Goal: Task Accomplishment & Management: Manage account settings

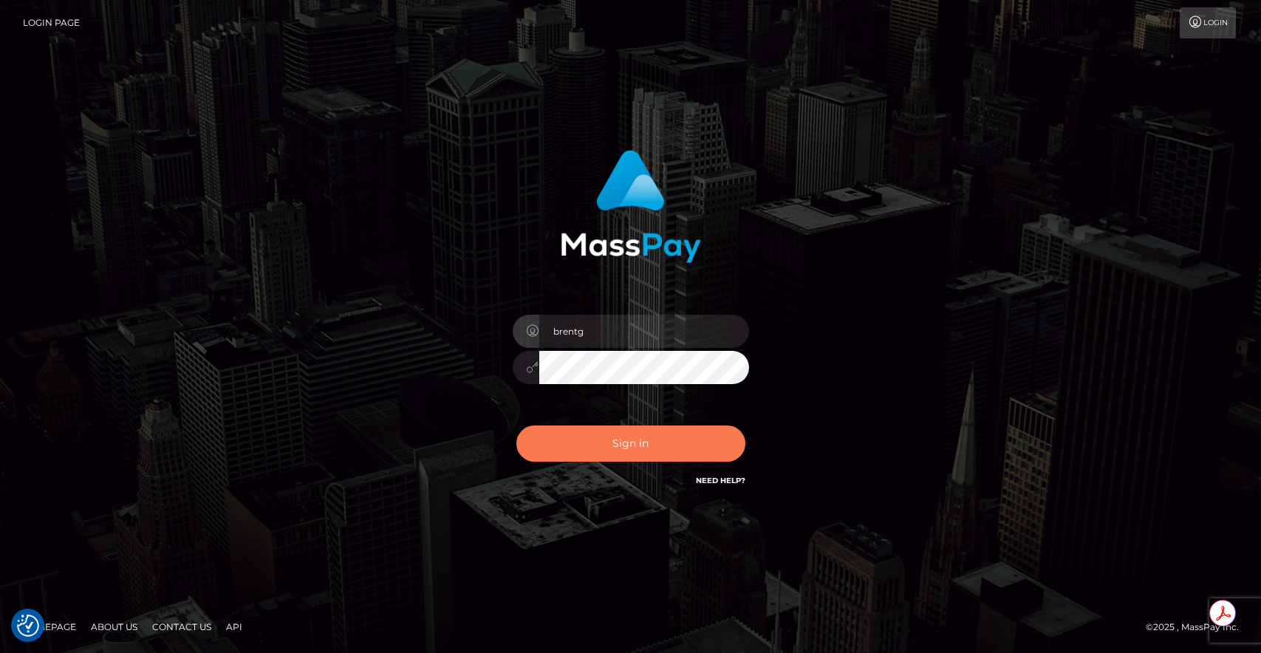
click at [614, 443] on button "Sign in" at bounding box center [631, 444] width 229 height 36
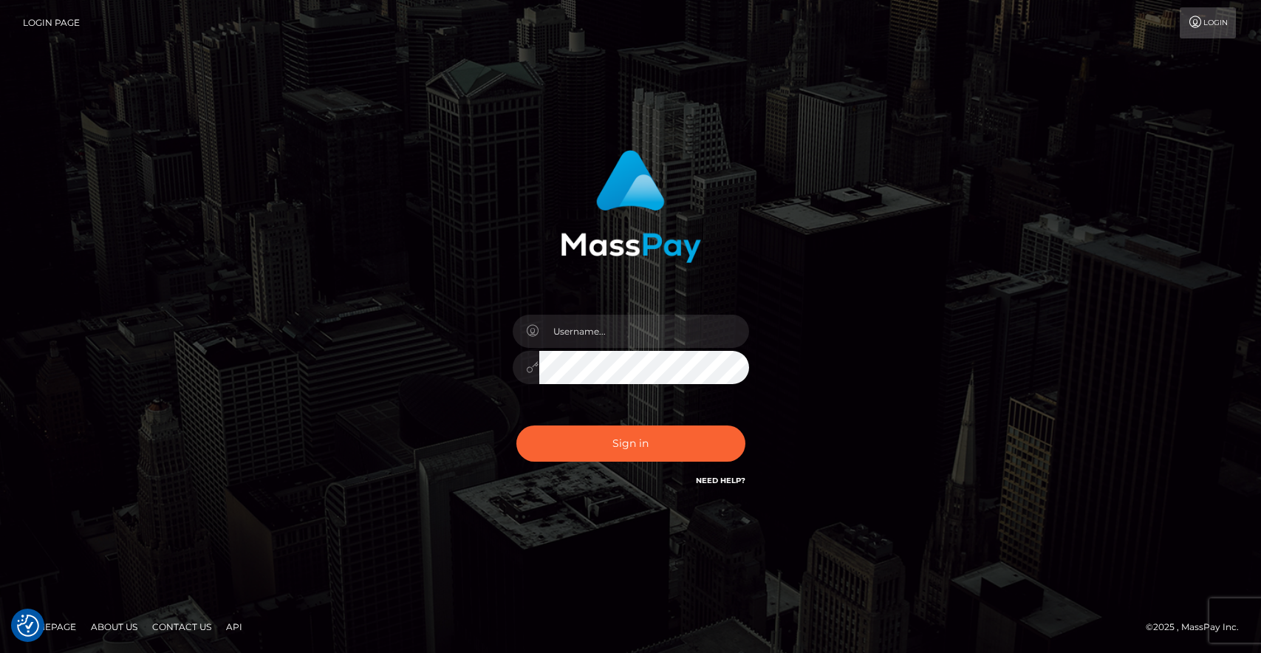
checkbox input "true"
type input "brentg"
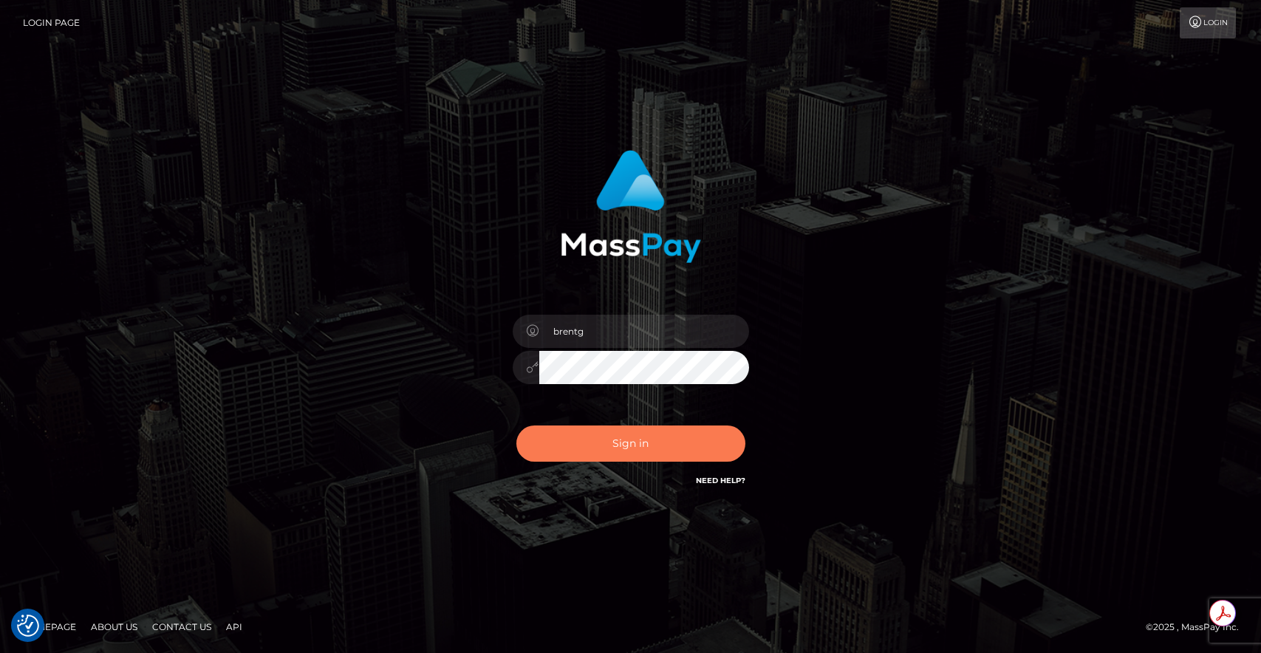
click at [690, 443] on button "Sign in" at bounding box center [631, 444] width 229 height 36
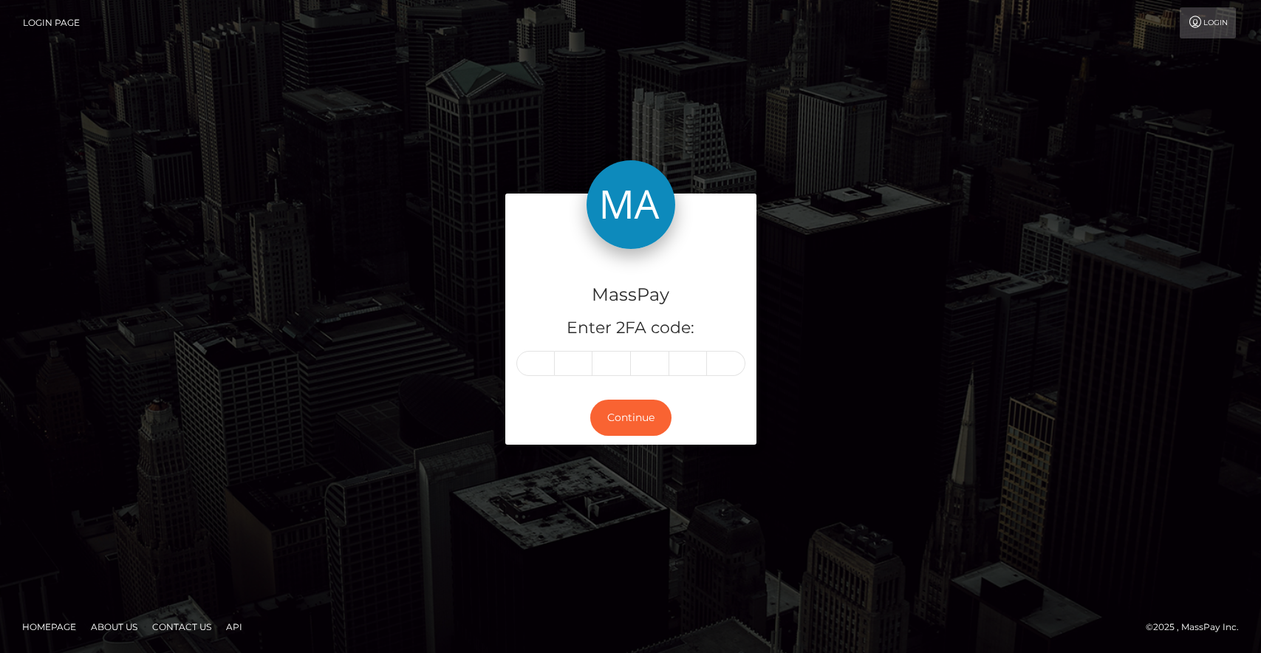
type input "9"
type input "7"
type input "9"
type input "1"
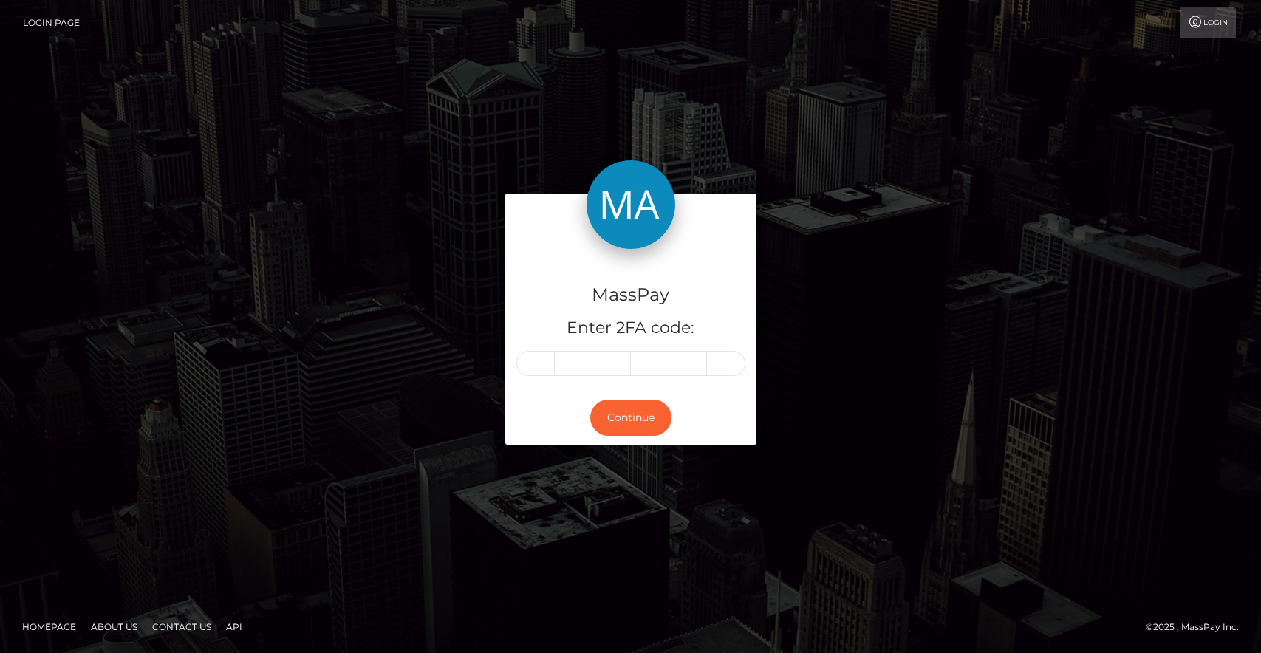
type input "1"
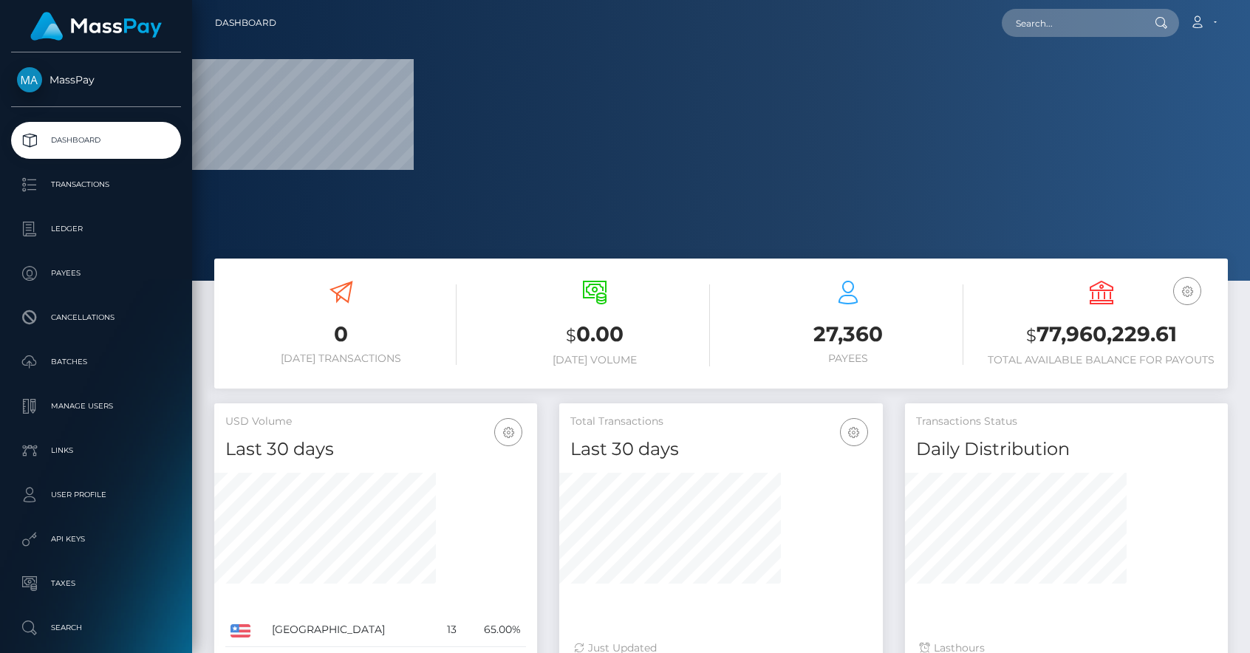
click at [851, 417] on h5 "Total Transactions" at bounding box center [721, 422] width 301 height 15
click at [810, 397] on div "0 Today Transactions $ 0.00 Today Volume 27,360 Payees $" at bounding box center [721, 331] width 1036 height 145
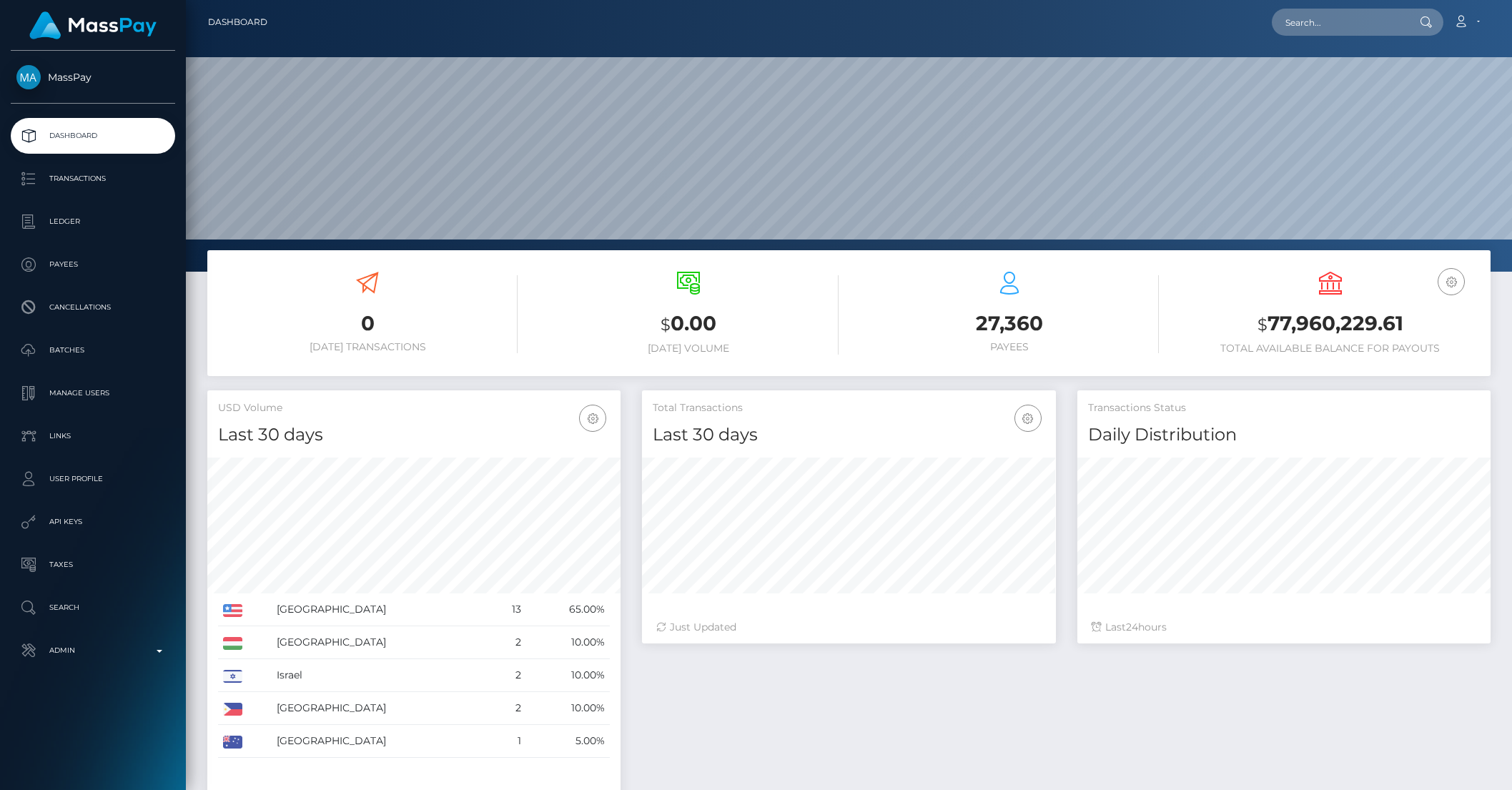
scroll to position [252, 412]
click at [96, 631] on p "Admin" at bounding box center [93, 650] width 153 height 21
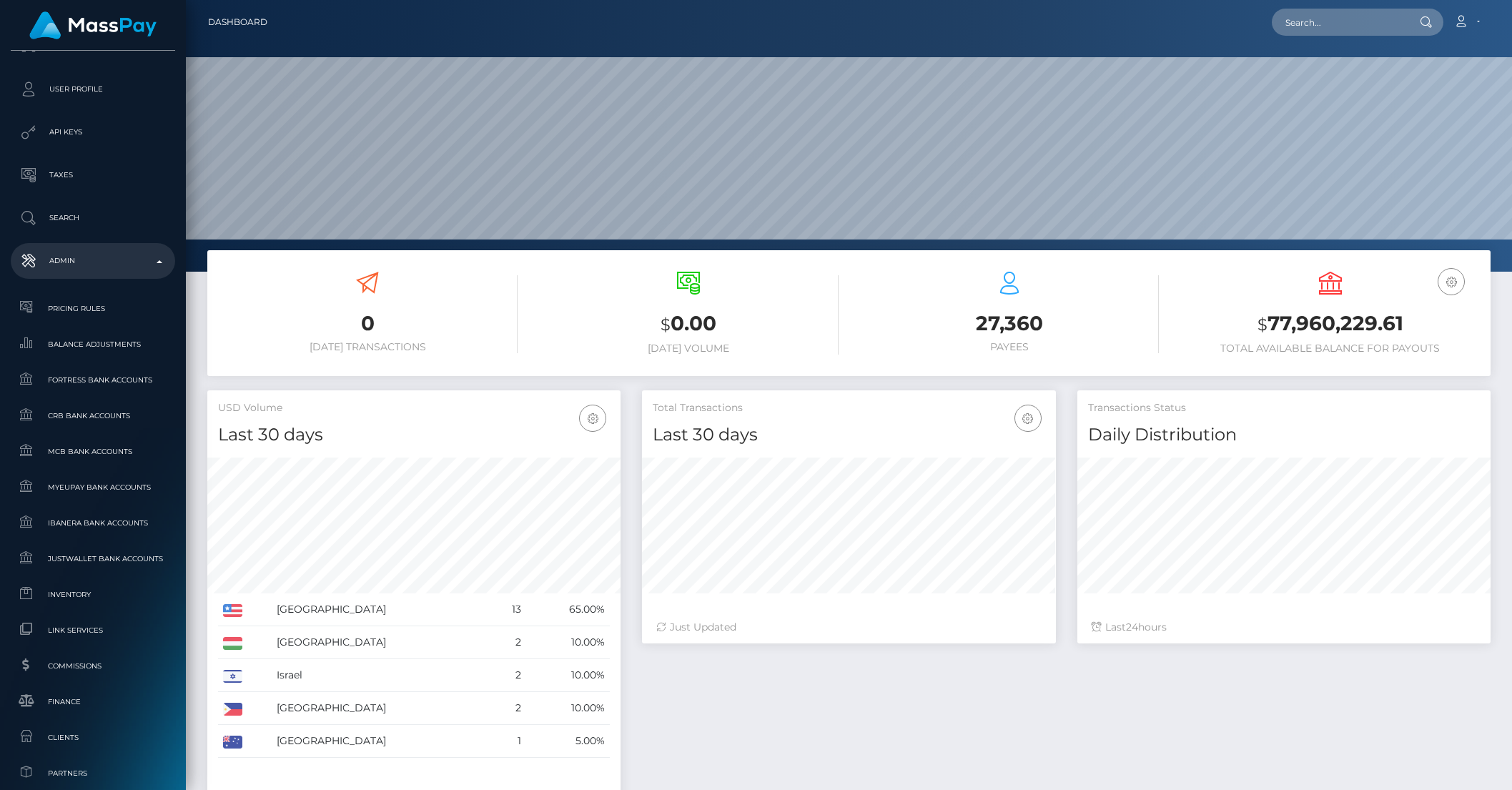
scroll to position [409, 0]
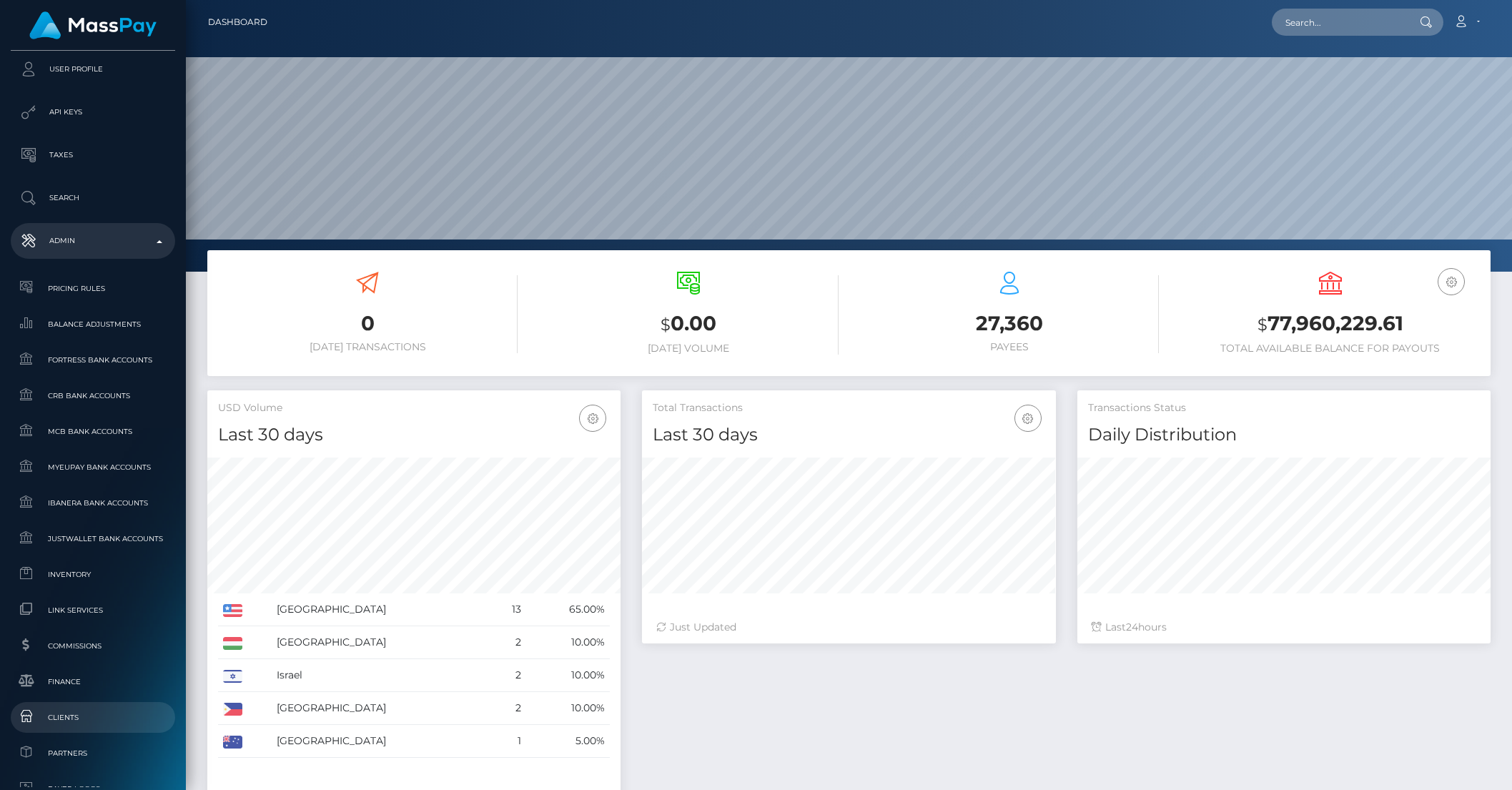
click at [83, 631] on span "Clients" at bounding box center [93, 717] width 153 height 16
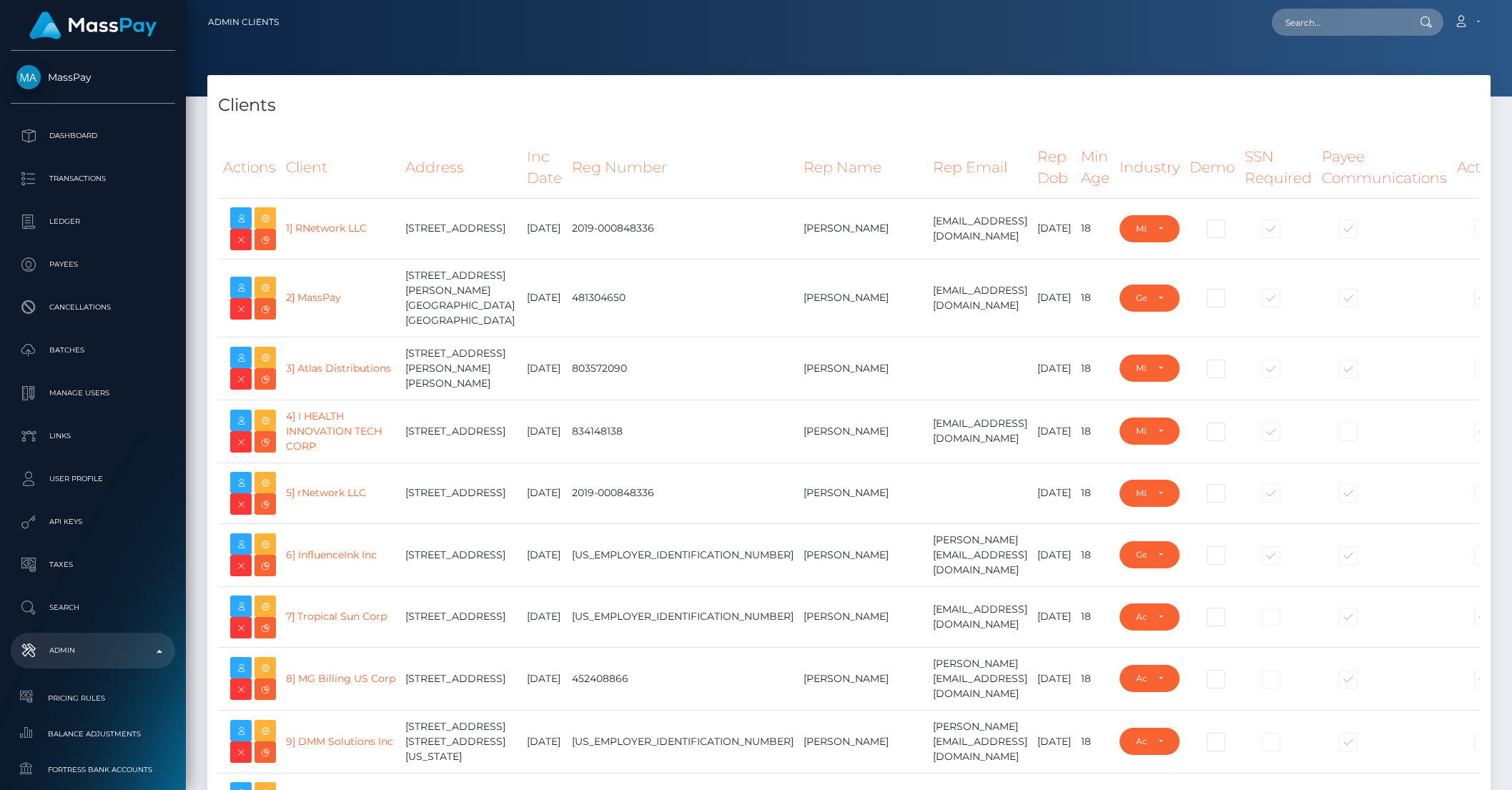
select select "223"
click at [830, 112] on h4 "Clients" at bounding box center [848, 105] width 1261 height 25
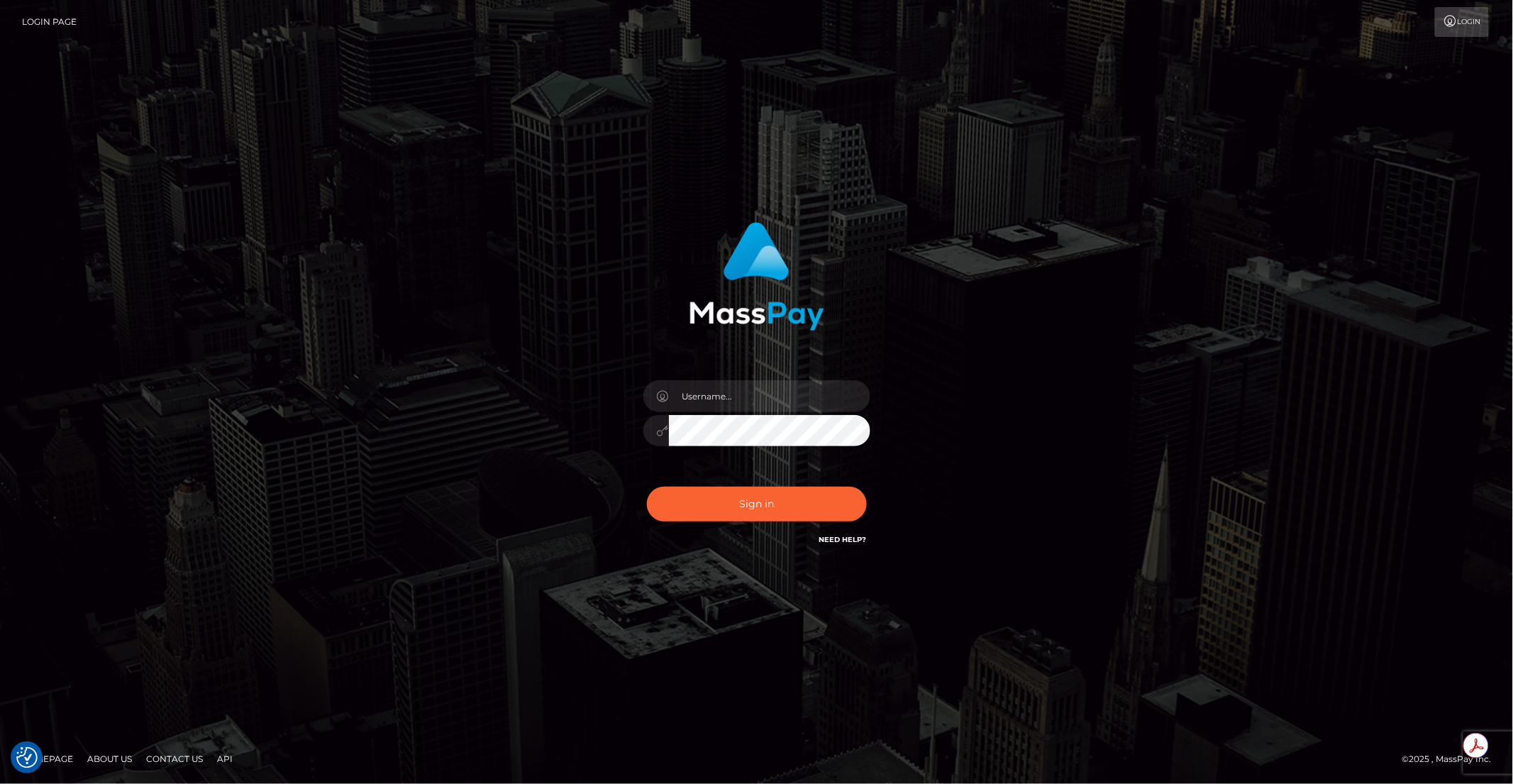
type input "brentg"
click at [717, 511] on button "Sign in" at bounding box center [756, 504] width 220 height 35
type input "brentg"
click at [718, 511] on button "Sign in" at bounding box center [756, 504] width 220 height 35
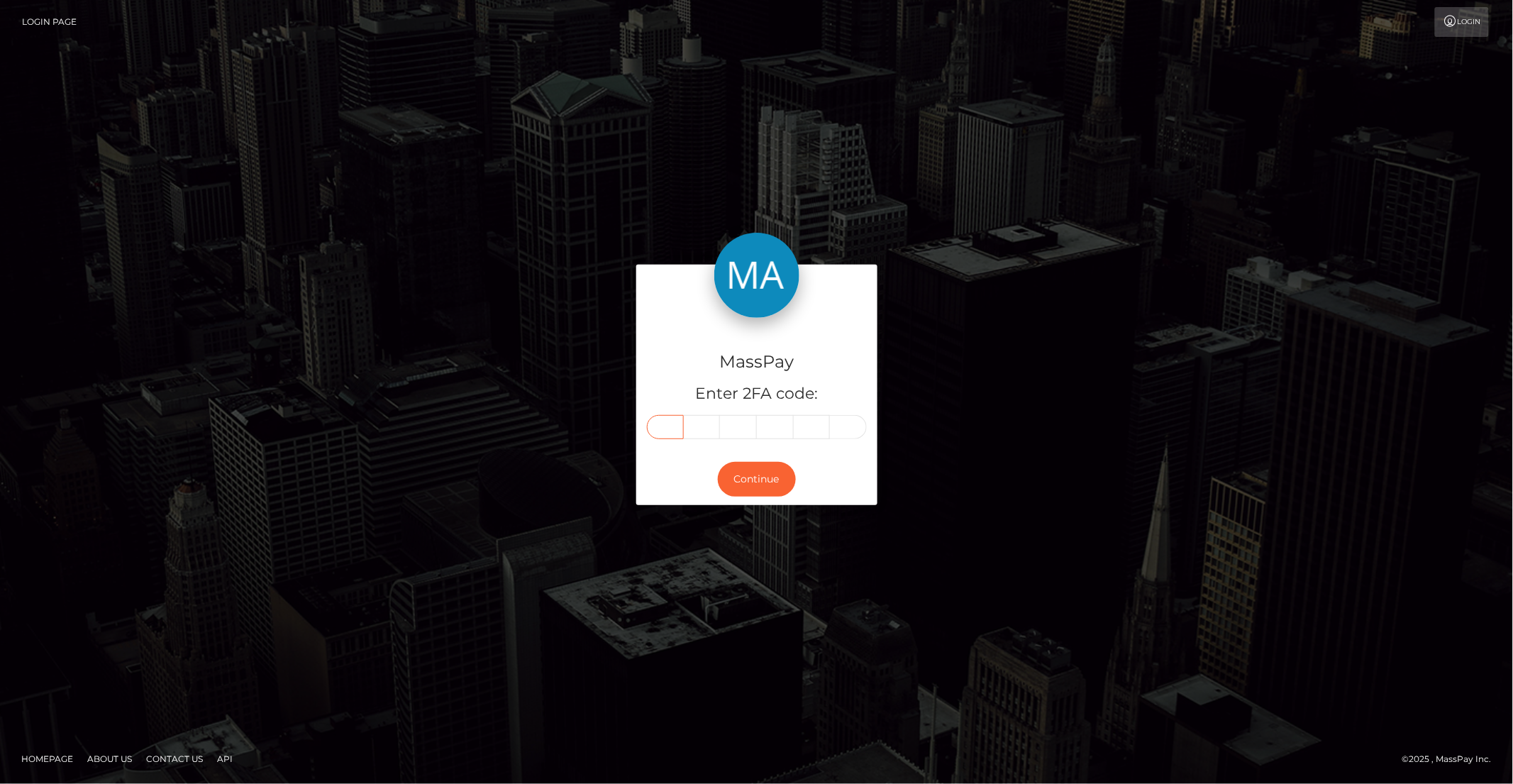
paste input "6"
type input "6"
type input "4"
type input "6"
type input "0"
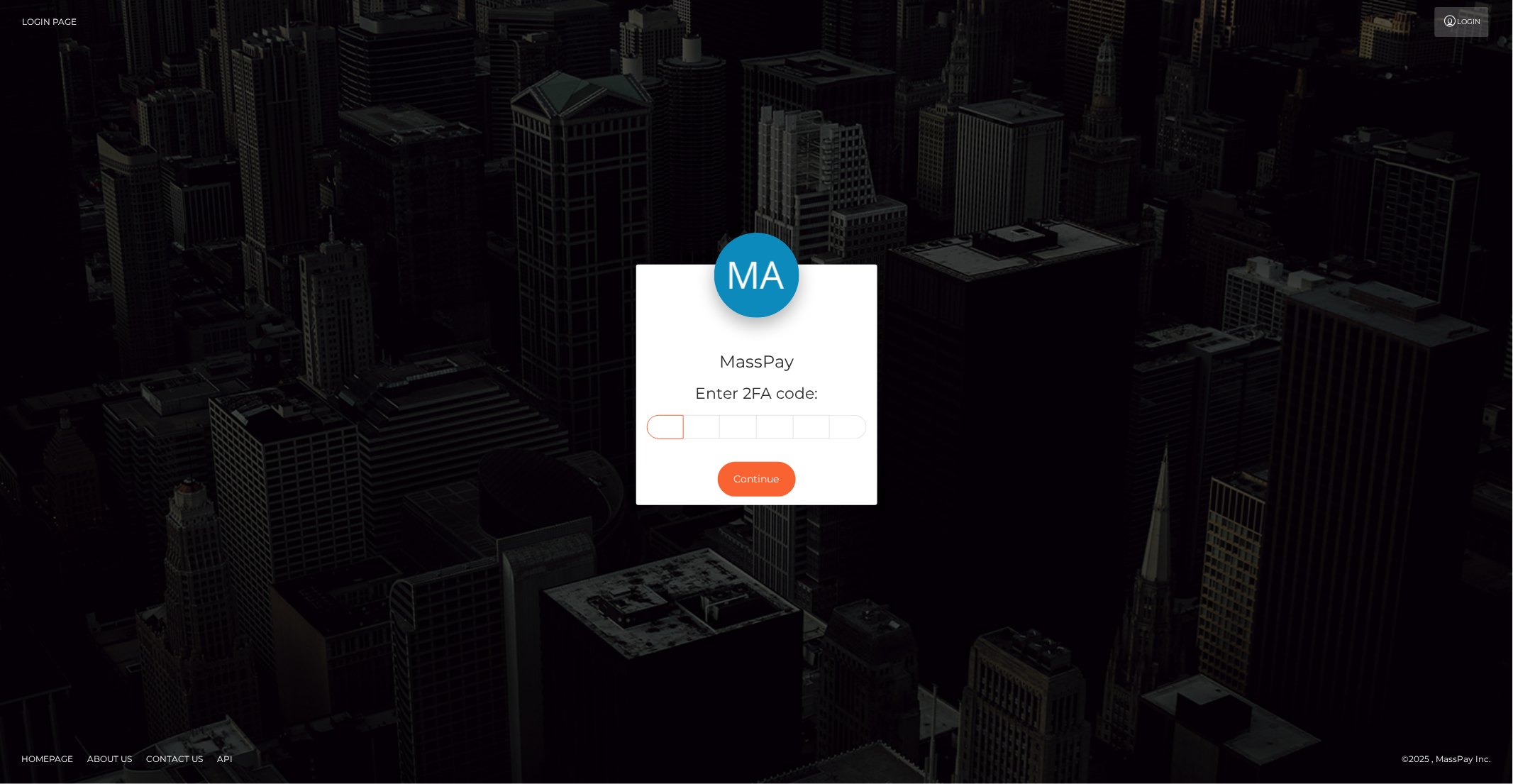
type input "5"
type input "7"
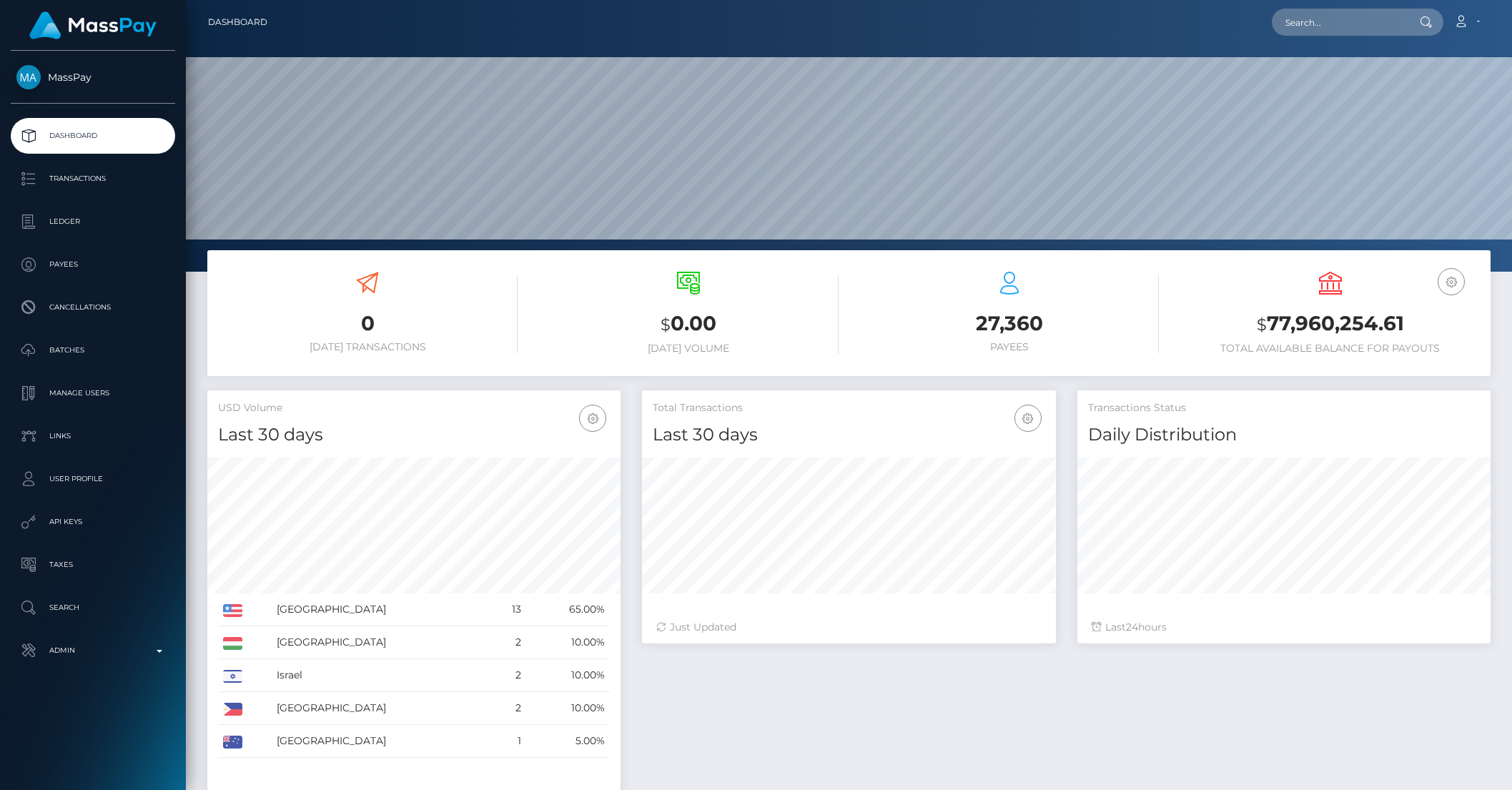
scroll to position [252, 412]
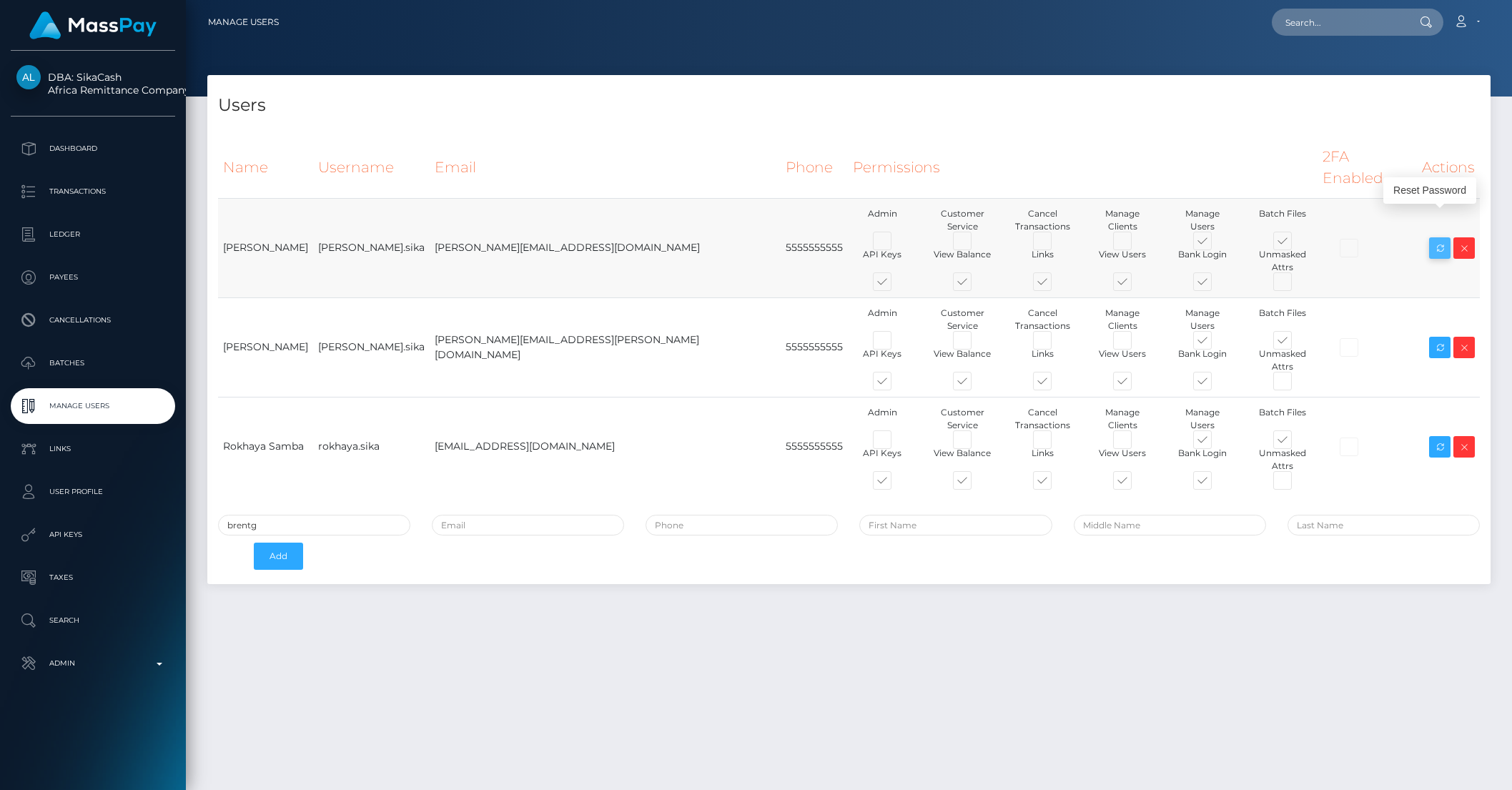
click at [1436, 240] on icon at bounding box center [1440, 249] width 17 height 17
click at [1437, 338] on icon at bounding box center [1440, 347] width 17 height 17
click at [1438, 438] on icon at bounding box center [1440, 447] width 17 height 17
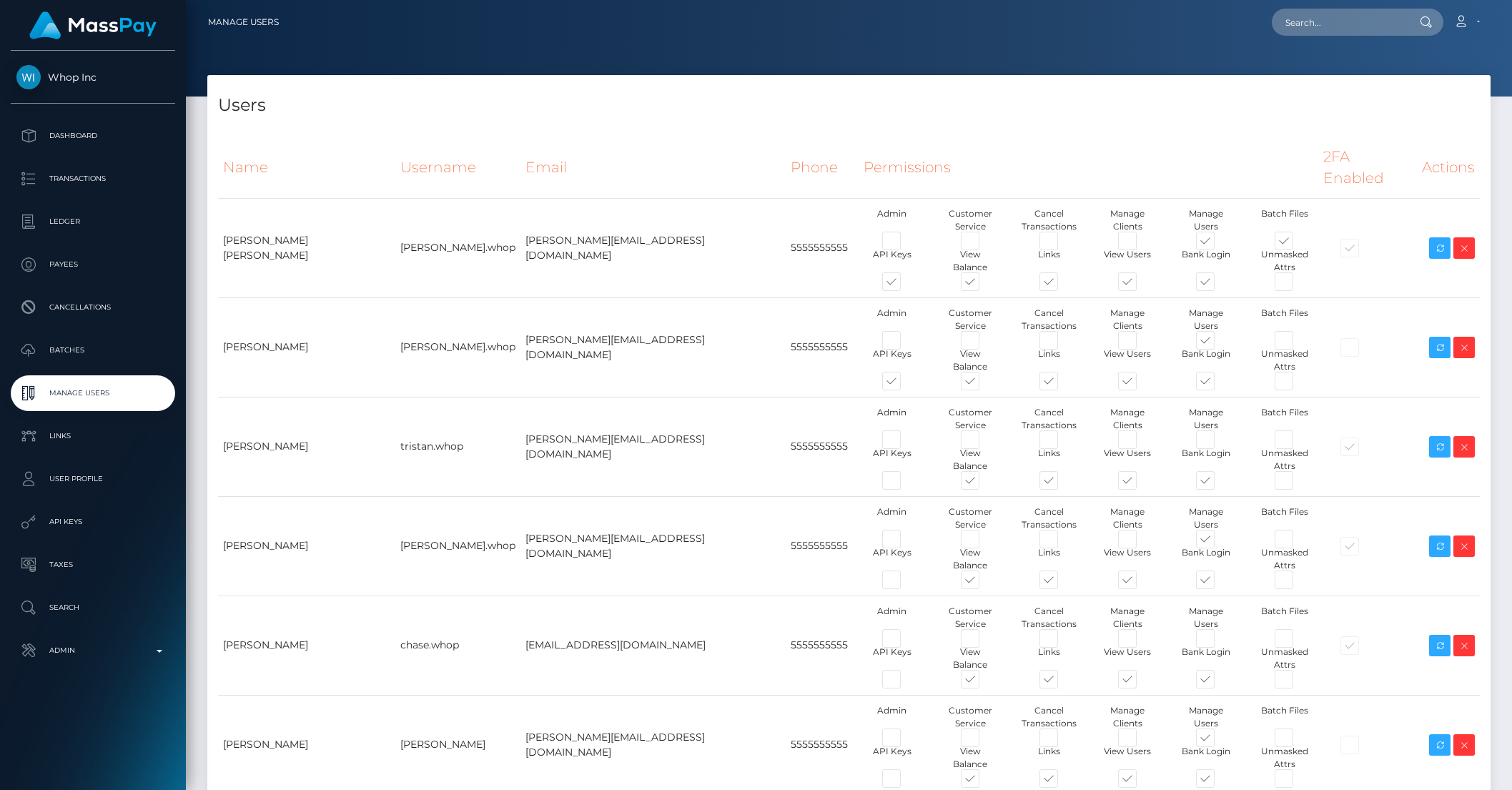
type input "brentg"
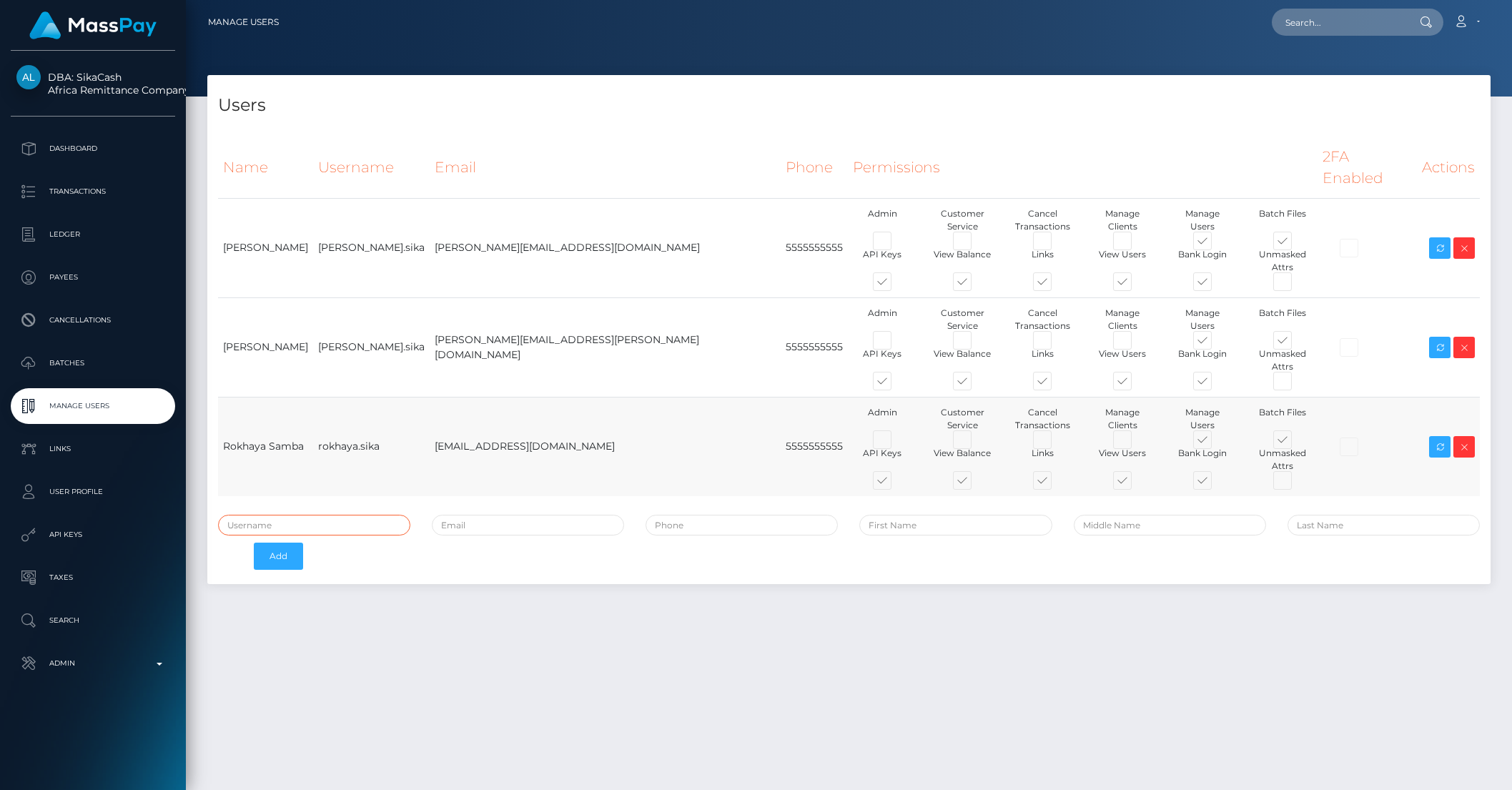
type input "brentg"
drag, startPoint x: 343, startPoint y: 219, endPoint x: 400, endPoint y: 221, distance: 57.0
click at [400, 221] on td "[PERSON_NAME].sika" at bounding box center [371, 248] width 116 height 100
copy td "[PERSON_NAME].sika"
click at [380, 306] on td "[PERSON_NAME].sika" at bounding box center [371, 346] width 116 height 100
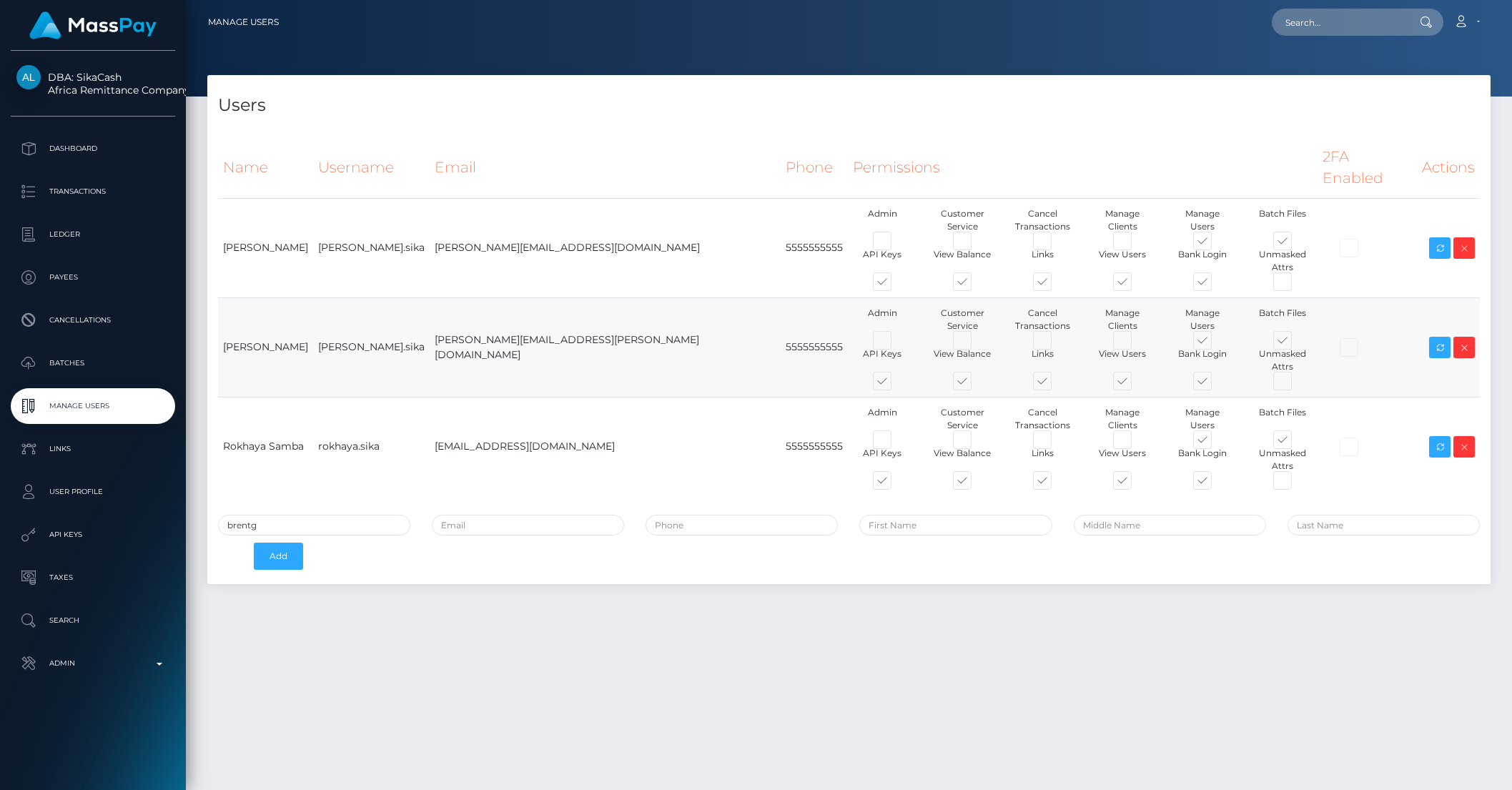
click at [380, 306] on td "[PERSON_NAME].sika" at bounding box center [371, 346] width 116 height 100
copy tr "[PERSON_NAME].sika"
click at [377, 396] on td "rokhaya.sika" at bounding box center [371, 446] width 116 height 100
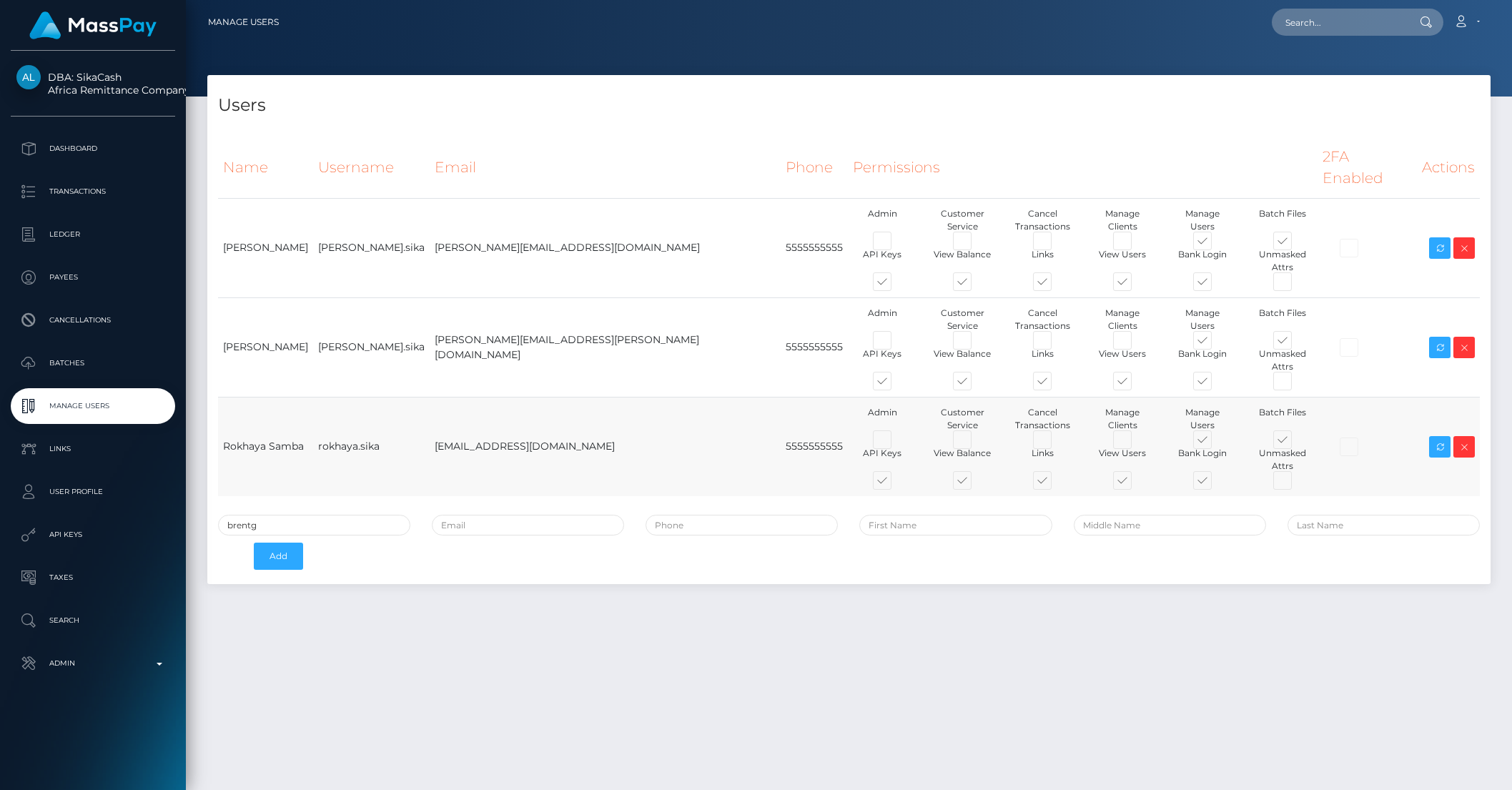
click at [377, 396] on td "rokhaya.sika" at bounding box center [371, 446] width 116 height 100
copy tr "rokhaya.sika"
click at [412, 396] on td "rokhaya.sika" at bounding box center [371, 446] width 116 height 100
click at [1366, 297] on td at bounding box center [1367, 346] width 100 height 100
click at [1437, 338] on icon at bounding box center [1440, 347] width 17 height 17
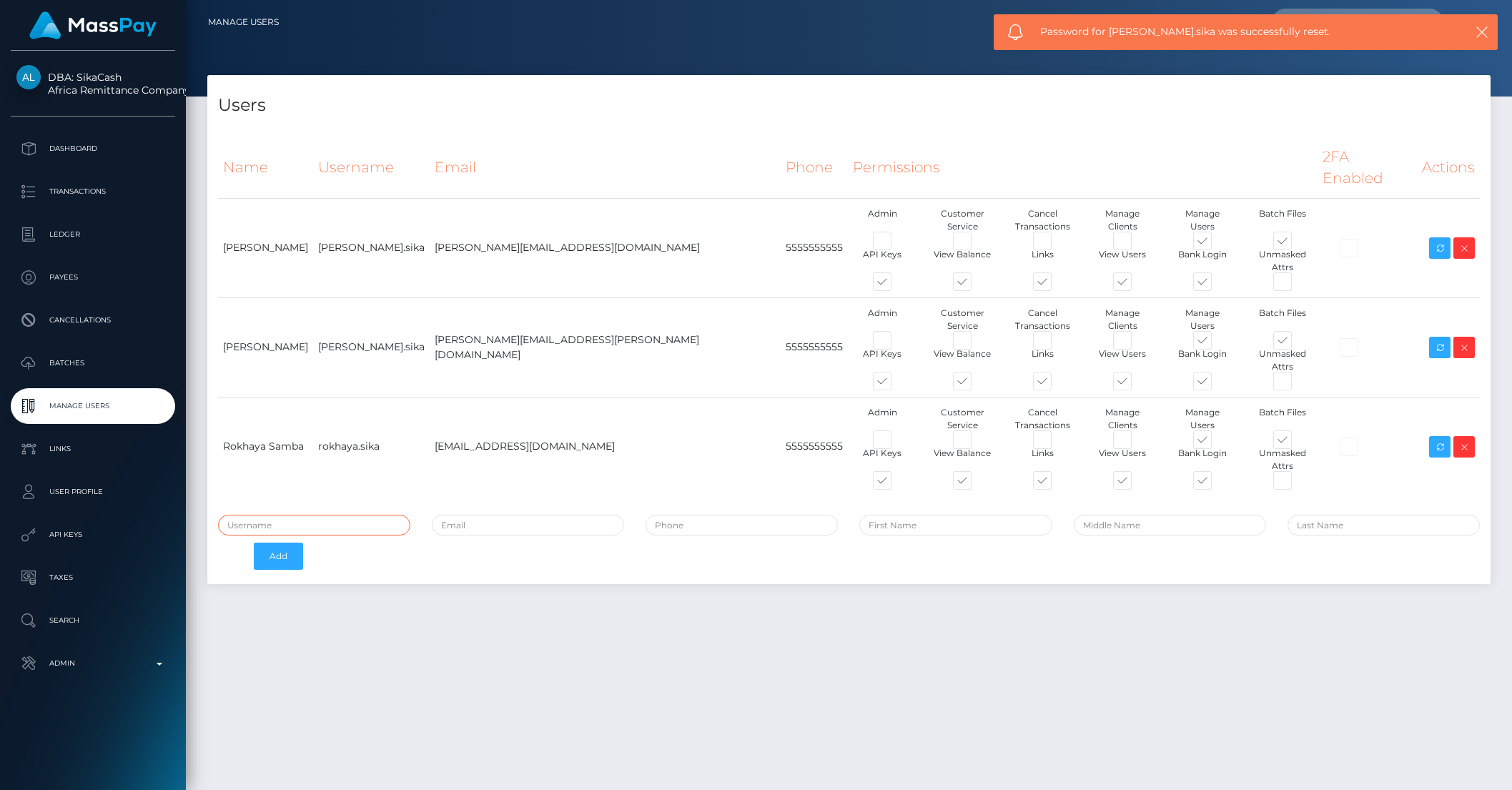
type input "brentg"
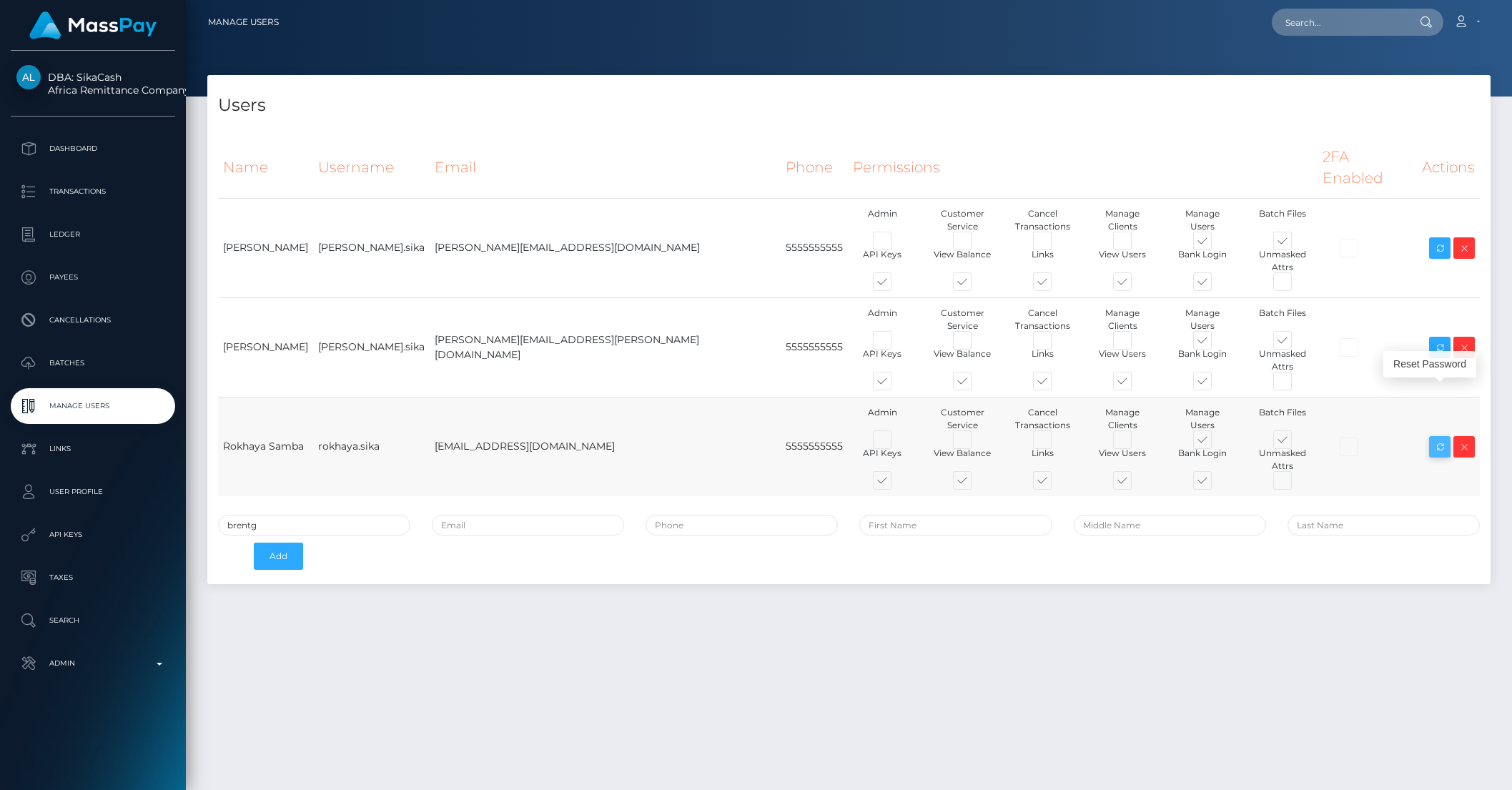
click at [1438, 438] on icon at bounding box center [1440, 447] width 17 height 17
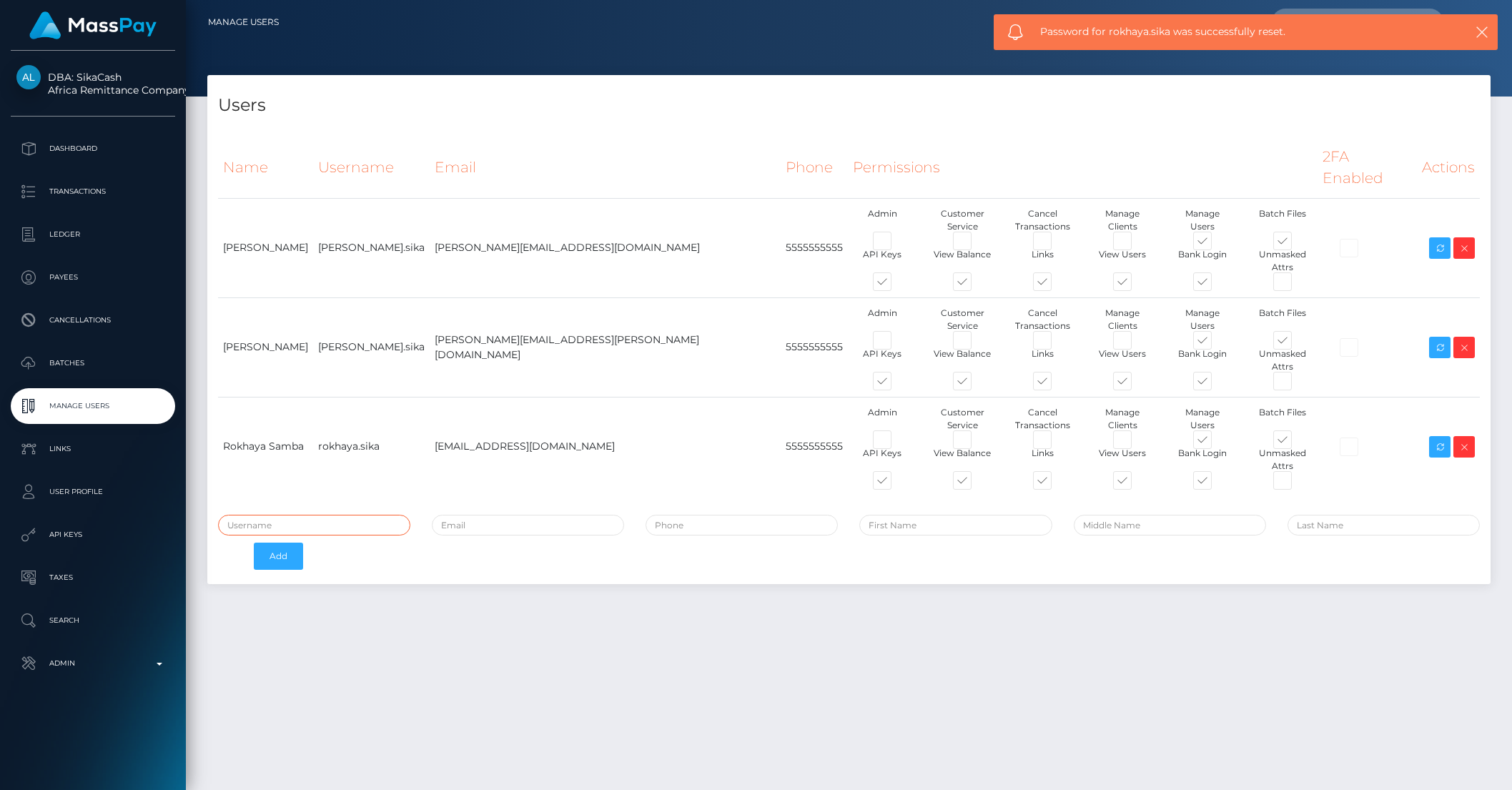
type input "brentg"
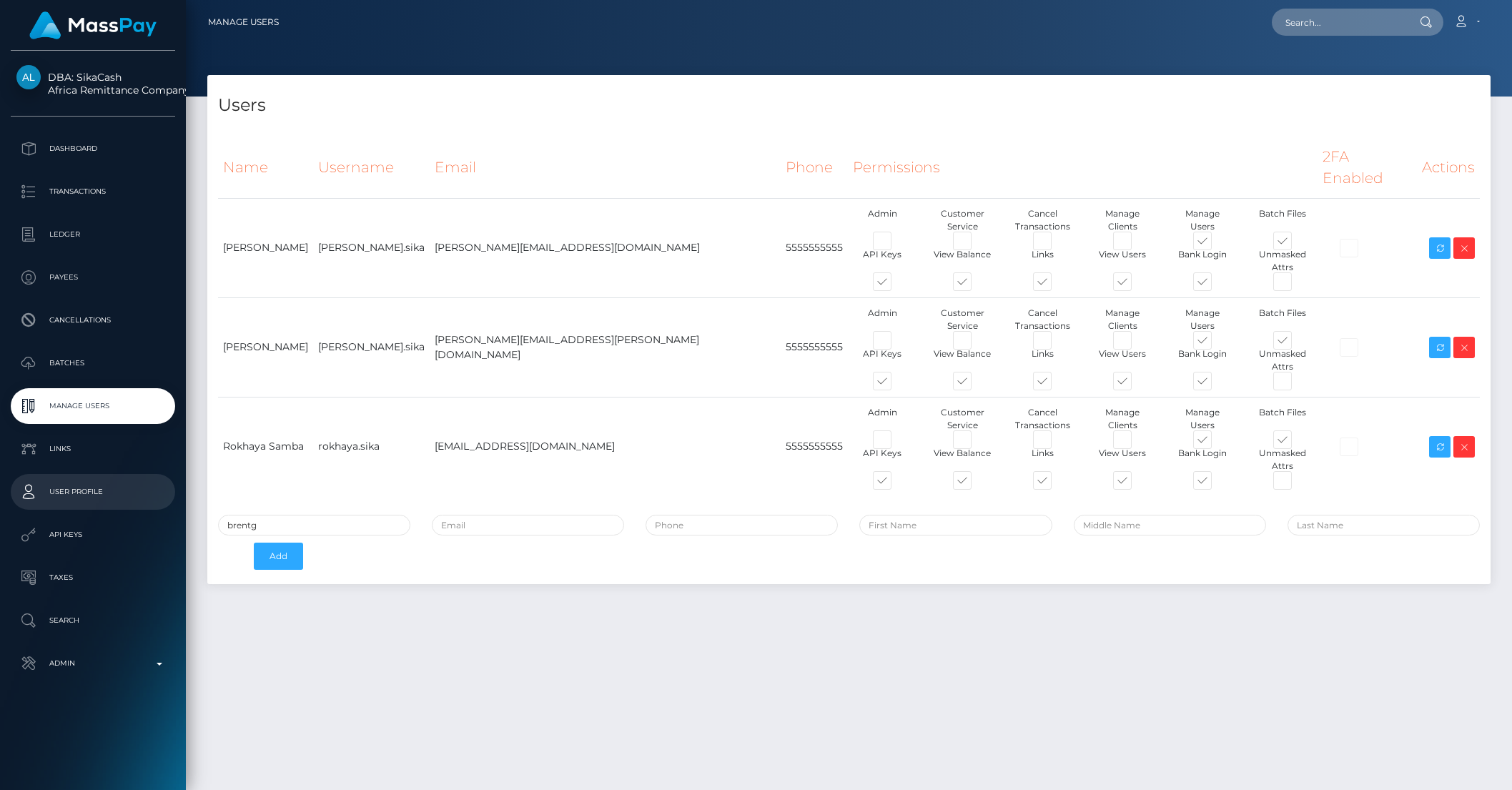
click at [117, 494] on p "User Profile" at bounding box center [93, 491] width 153 height 21
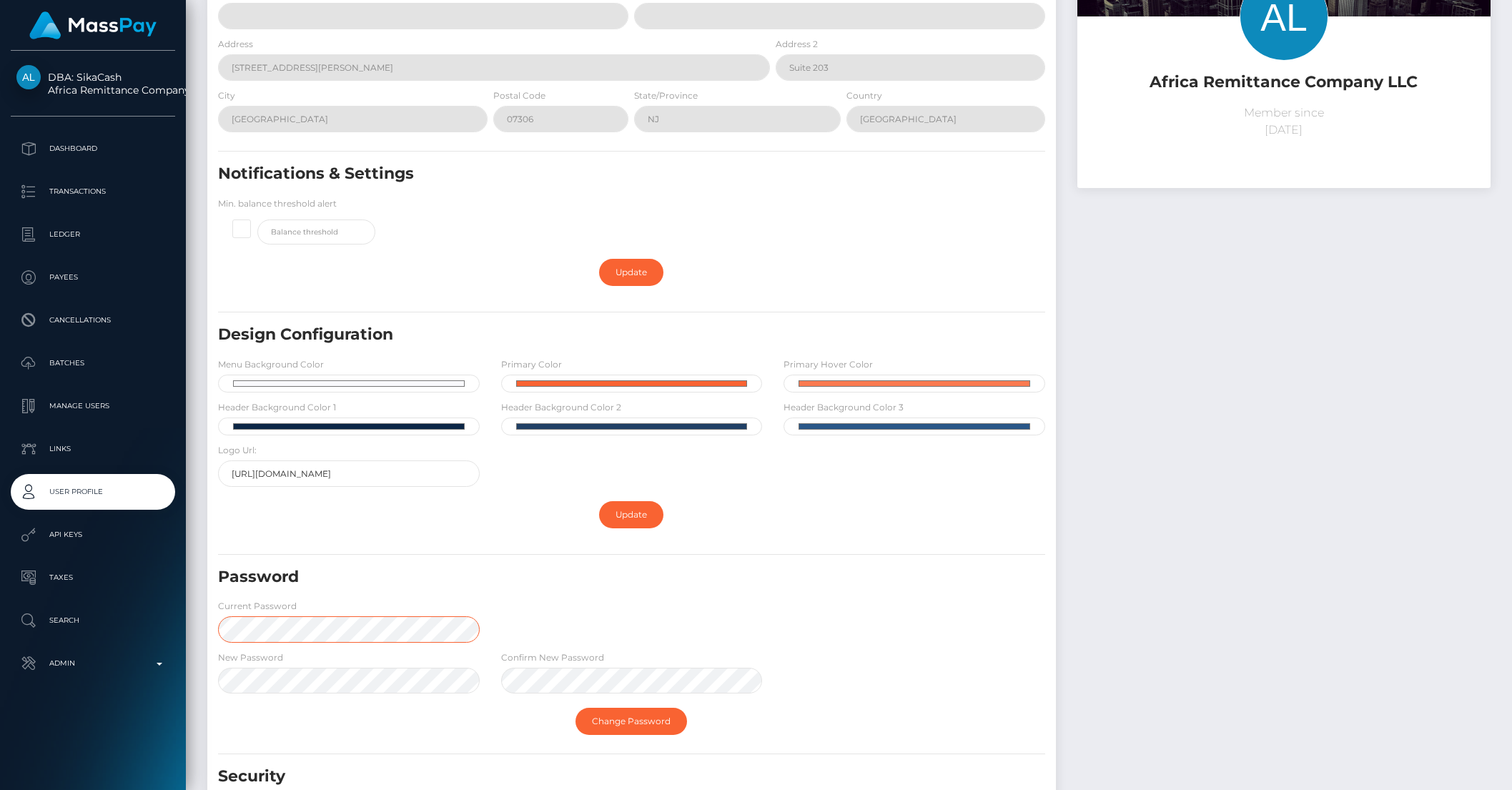
scroll to position [270, 0]
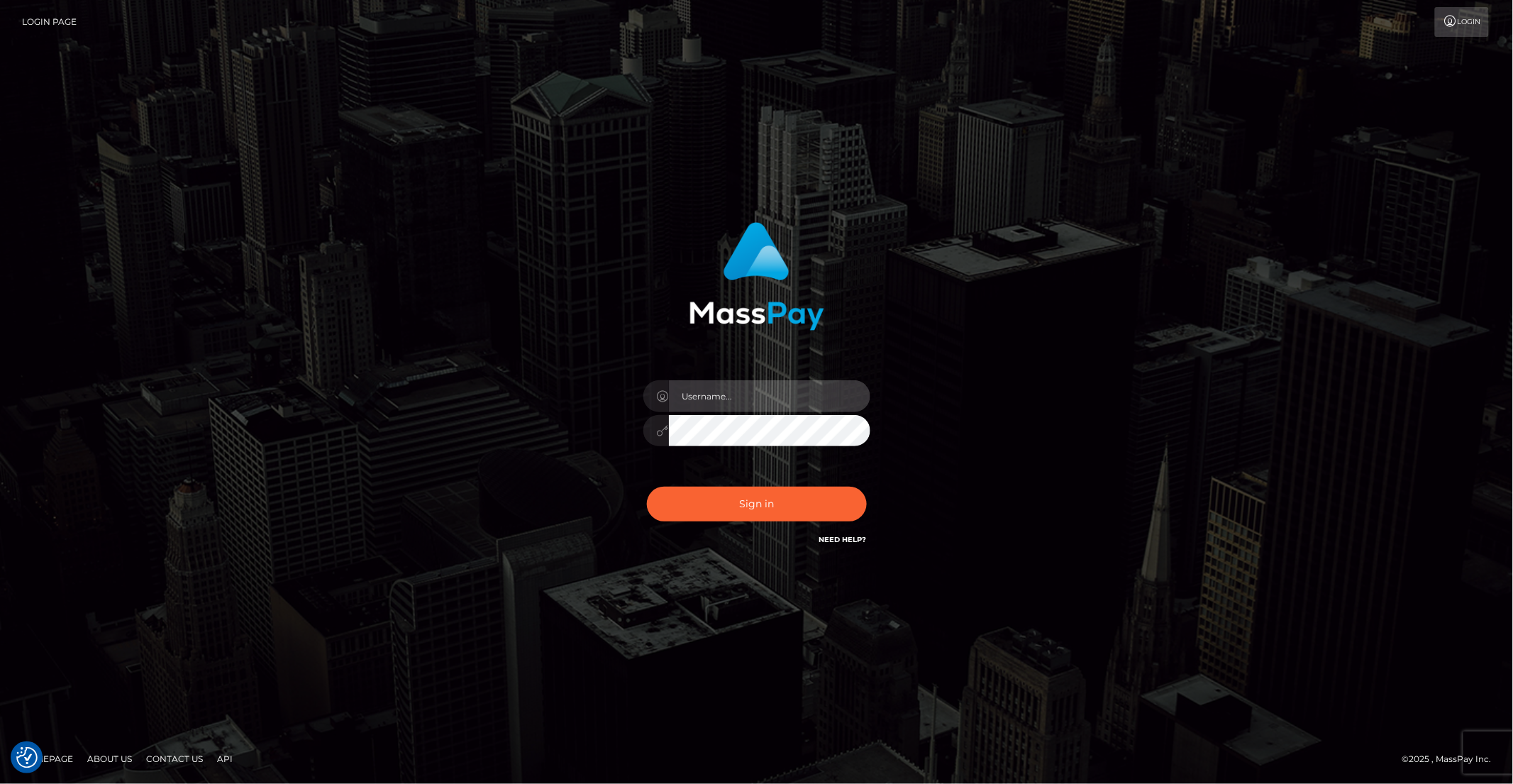
type input "brentg"
click at [719, 511] on button "Sign in" at bounding box center [756, 504] width 220 height 35
type input "brentg"
click at [757, 515] on button "Sign in" at bounding box center [756, 504] width 220 height 35
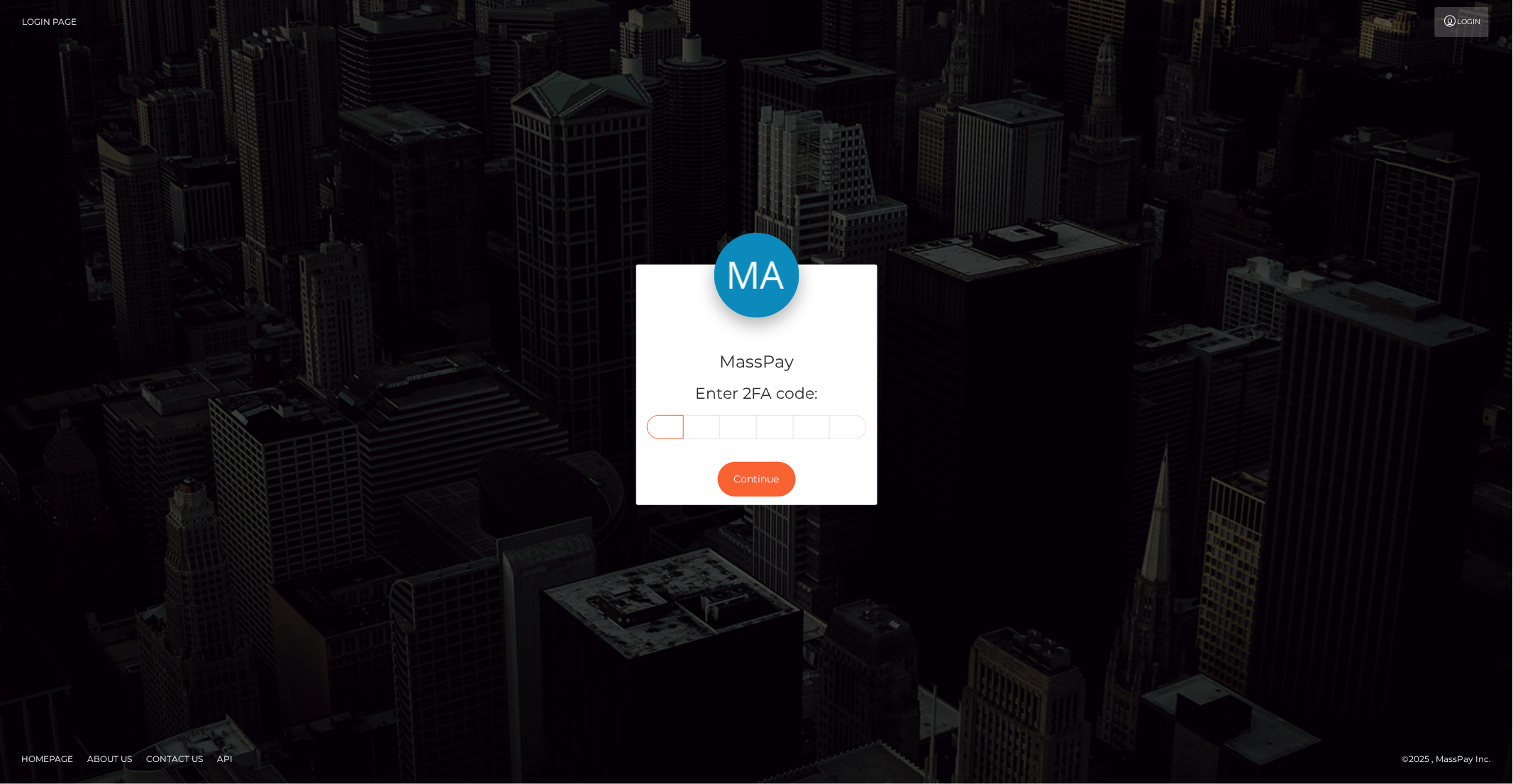
paste input "1"
type input "1"
type input "0"
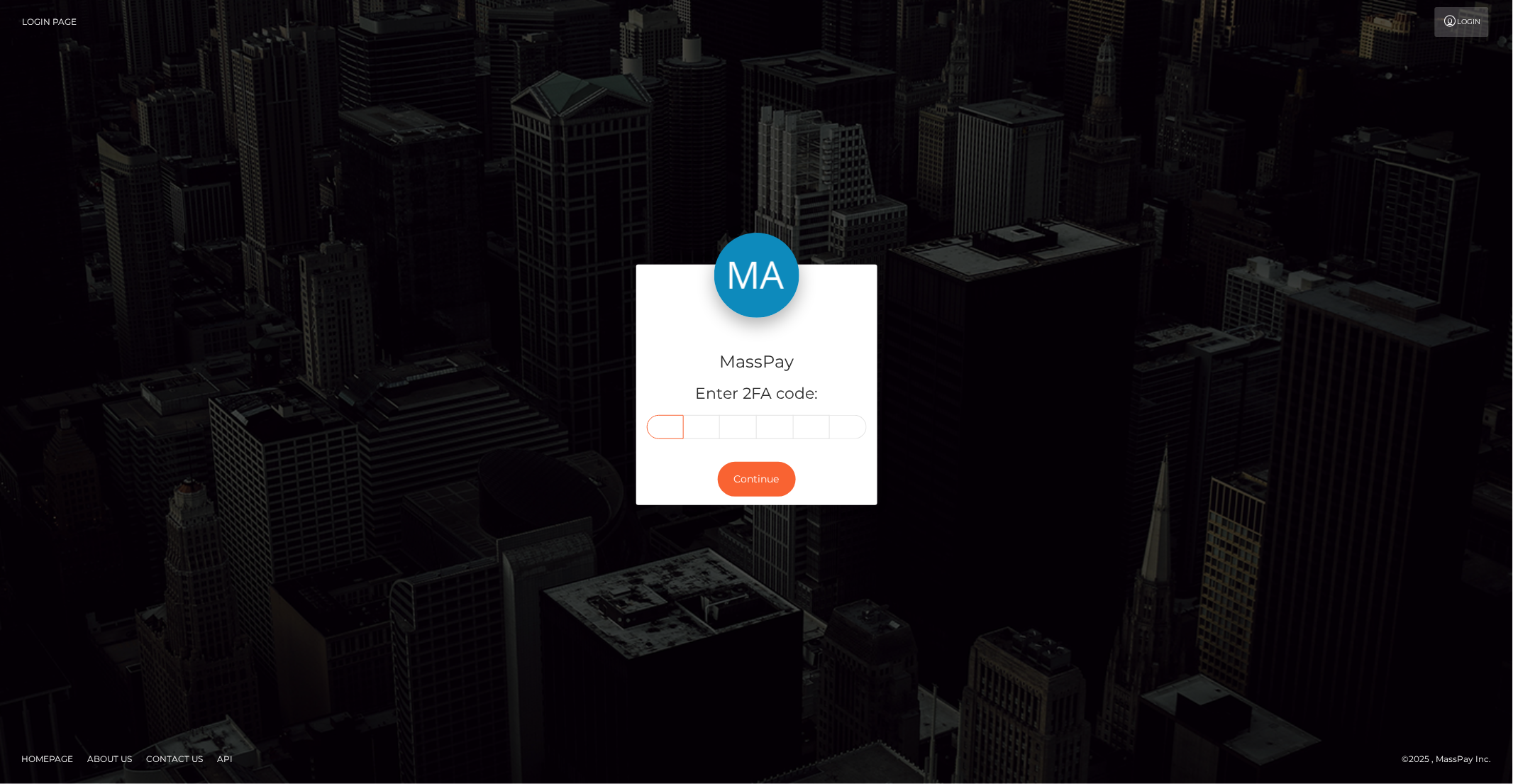
type input "9"
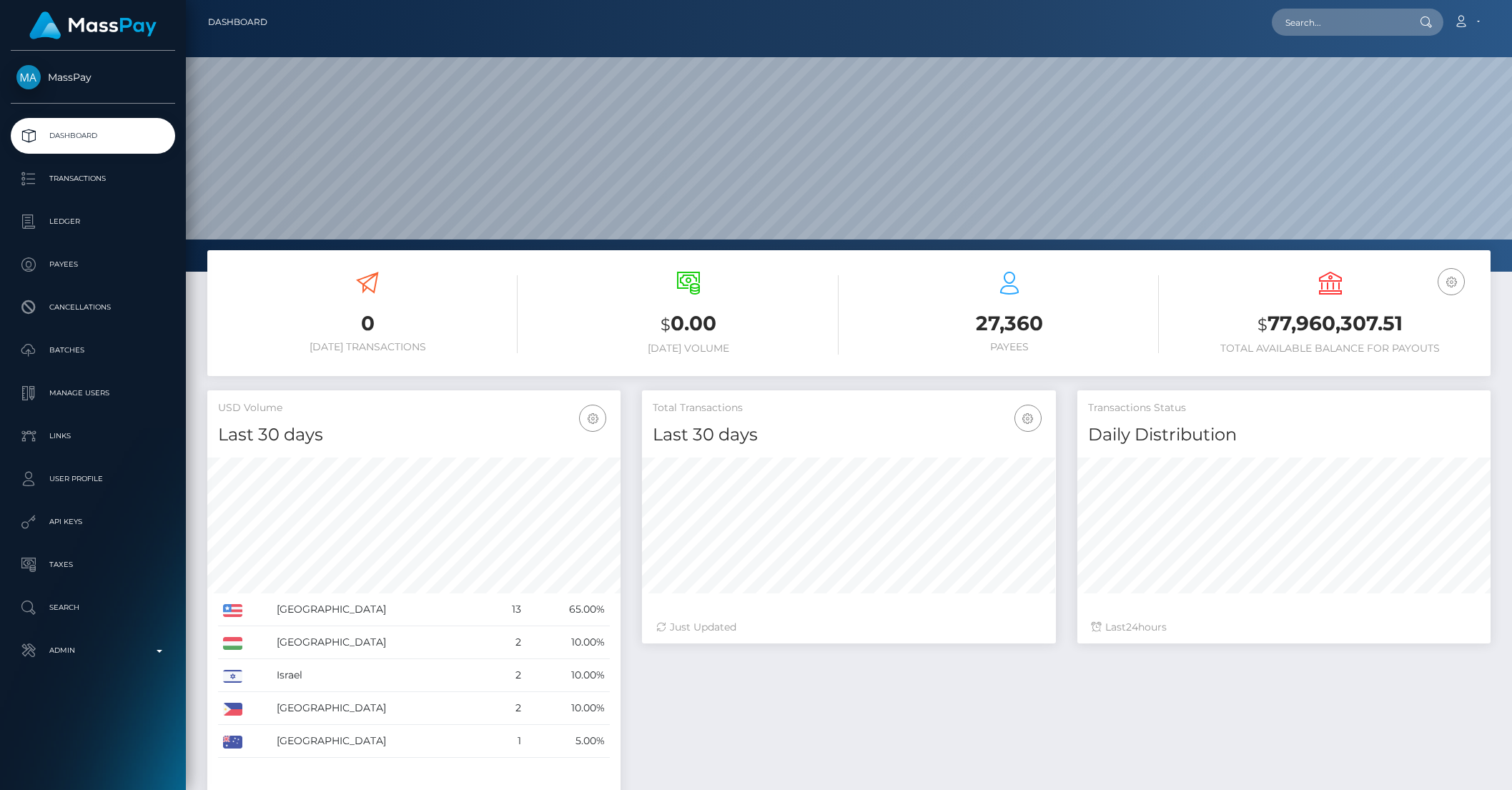
scroll to position [252, 412]
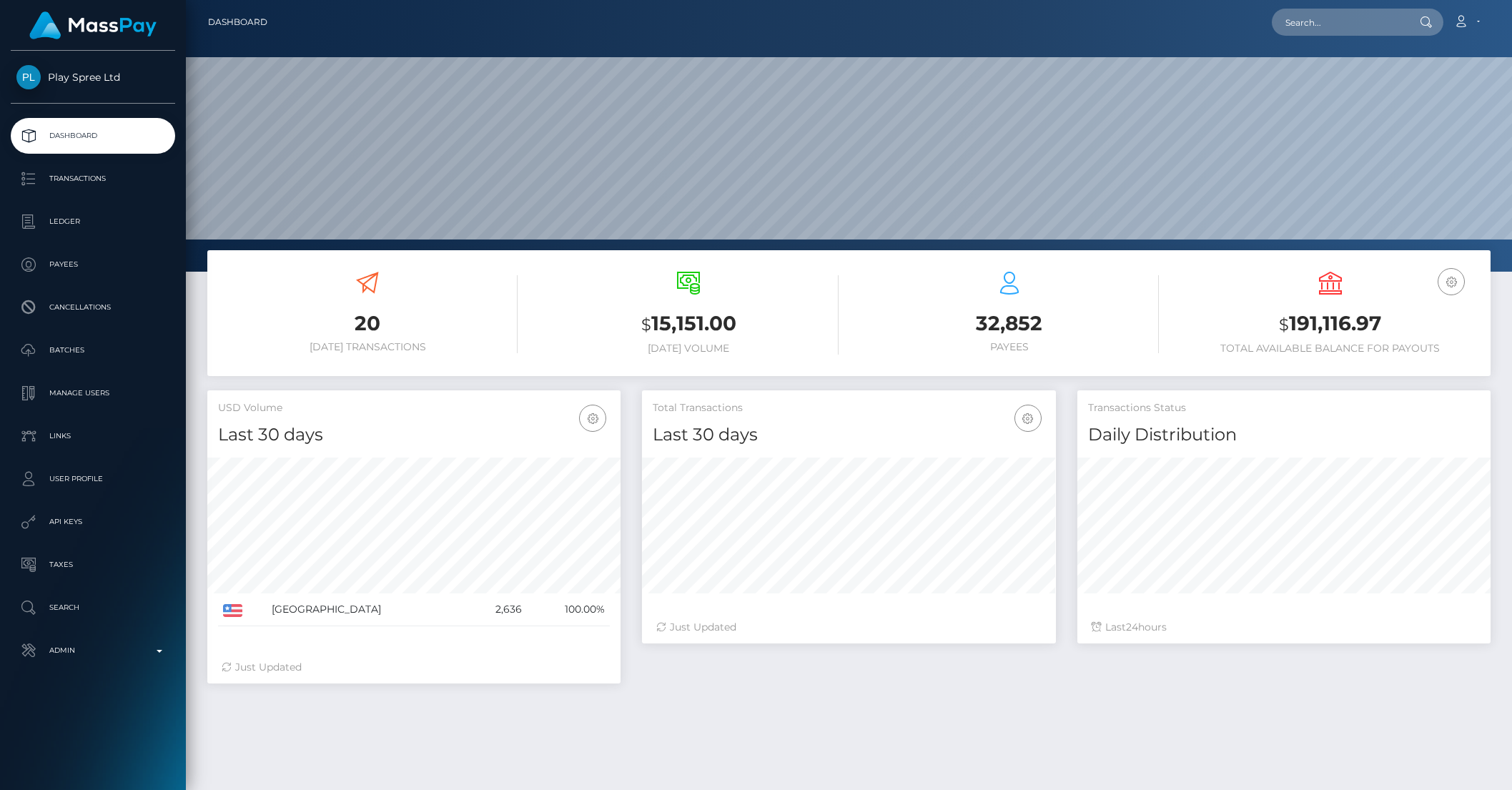
scroll to position [252, 412]
